Goal: Task Accomplishment & Management: Manage account settings

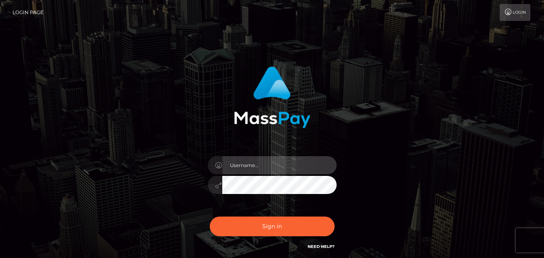
type input "[EMAIL_ADDRESS][DOMAIN_NAME]"
click at [267, 164] on input "[EMAIL_ADDRESS][DOMAIN_NAME]" at bounding box center [279, 165] width 114 height 18
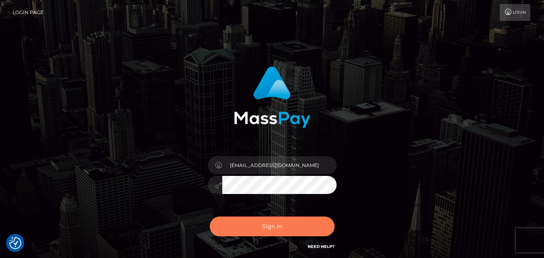
click at [252, 226] on button "Sign in" at bounding box center [272, 227] width 125 height 20
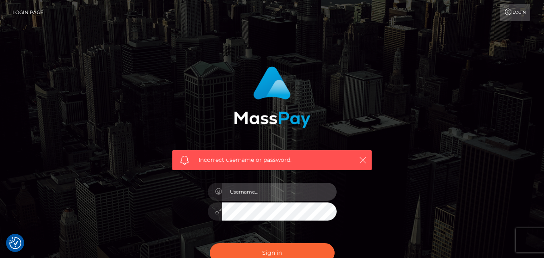
type input "[EMAIL_ADDRESS][DOMAIN_NAME]"
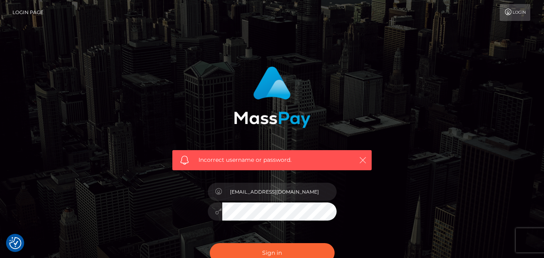
click at [362, 161] on icon "button" at bounding box center [363, 160] width 8 height 8
click at [363, 161] on icon "button" at bounding box center [363, 160] width 8 height 8
click at [363, 162] on icon "button" at bounding box center [363, 160] width 8 height 8
click at [365, 161] on icon "button" at bounding box center [363, 160] width 8 height 8
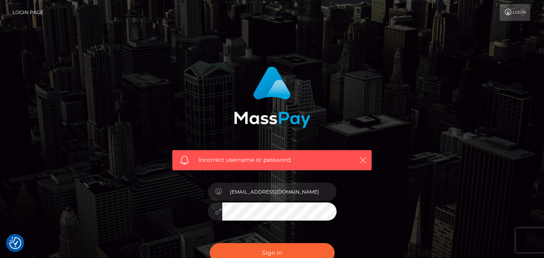
click at [365, 161] on icon "button" at bounding box center [363, 160] width 8 height 8
